Goal: Information Seeking & Learning: Learn about a topic

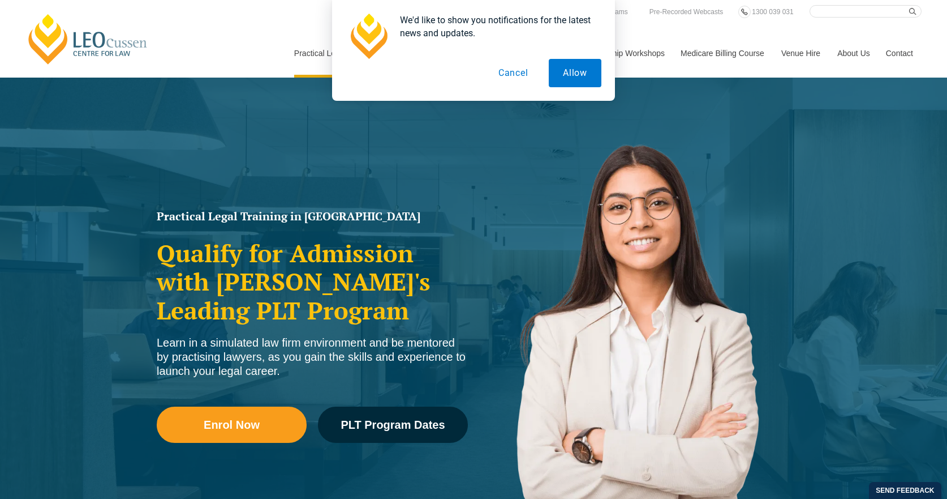
click at [516, 76] on button "Cancel" at bounding box center [513, 73] width 58 height 28
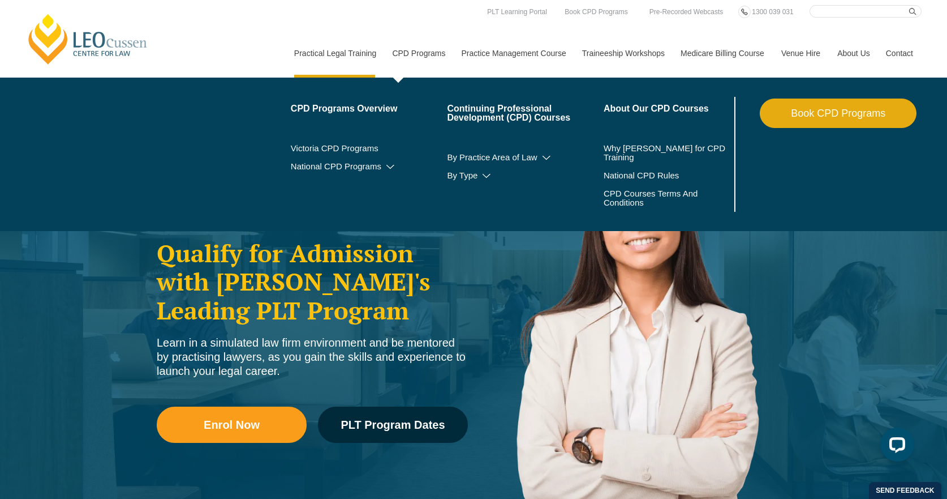
click at [421, 56] on link "CPD Programs" at bounding box center [418, 53] width 69 height 49
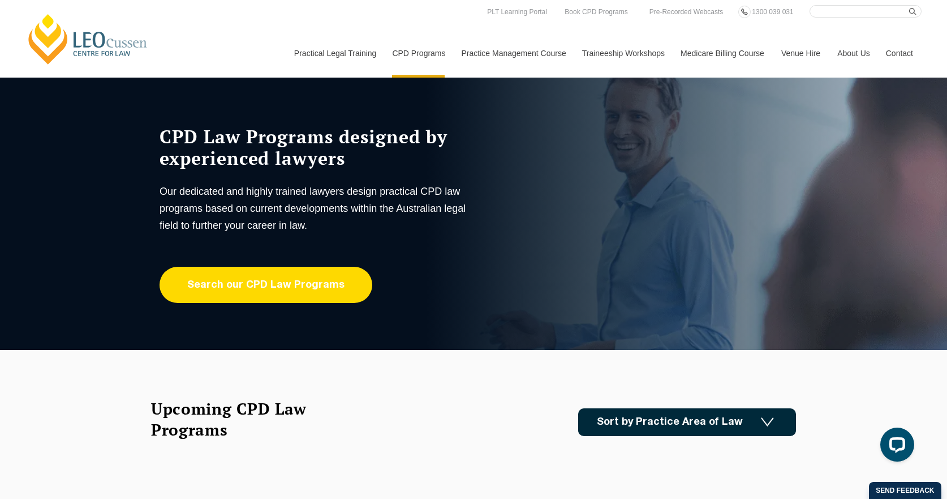
click at [278, 296] on link "Search our CPD Law Programs" at bounding box center [266, 285] width 213 height 36
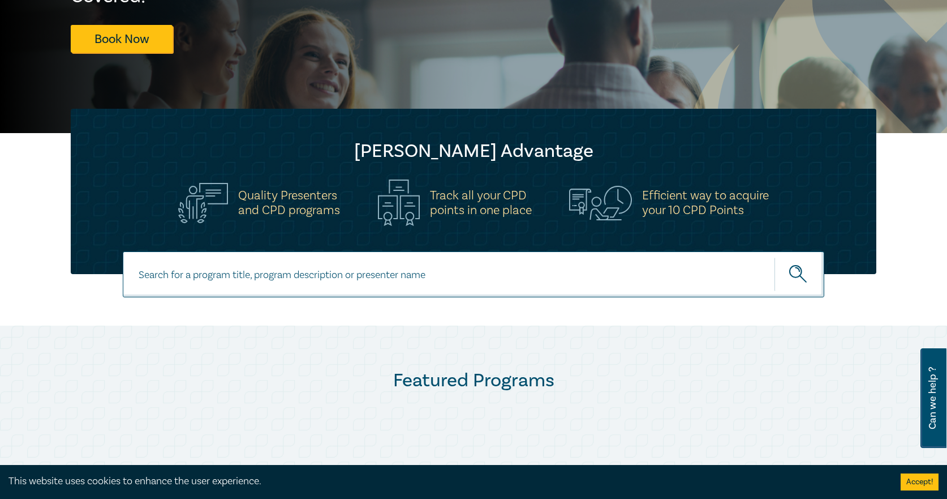
scroll to position [340, 0]
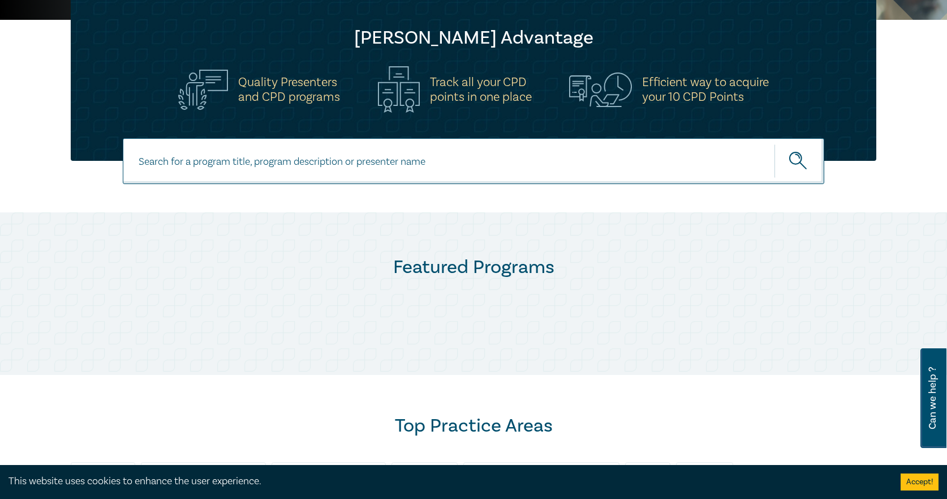
click at [793, 165] on icon "submit" at bounding box center [799, 162] width 20 height 20
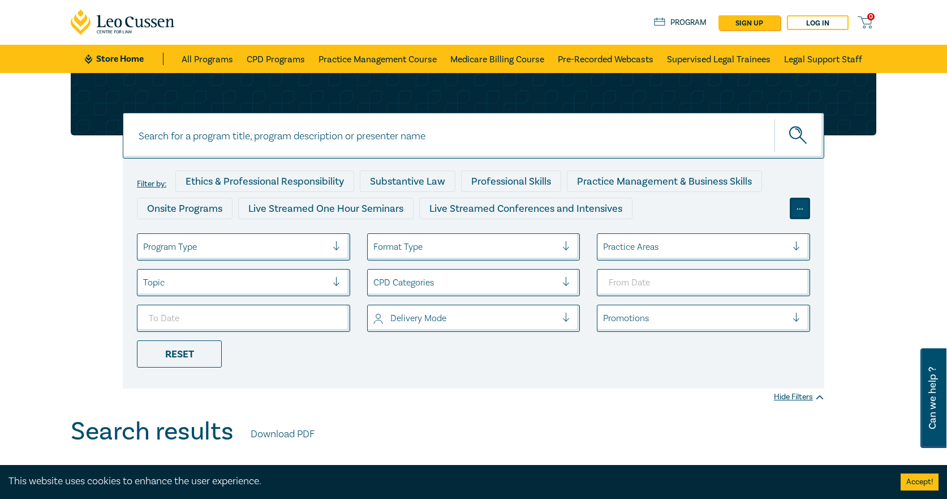
click at [799, 208] on div "..." at bounding box center [800, 208] width 20 height 22
